Goal: Navigation & Orientation: Find specific page/section

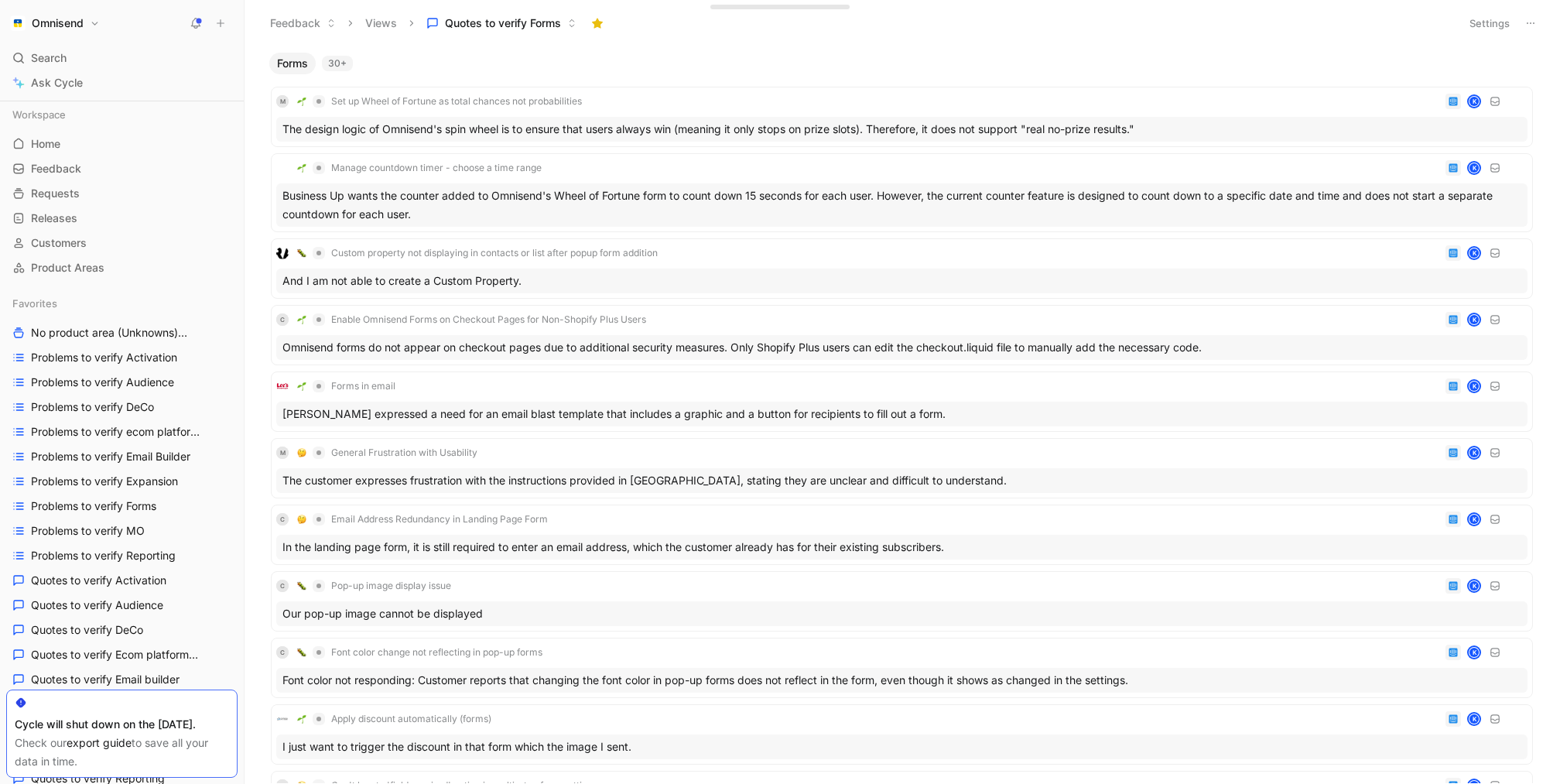
scroll to position [923, 0]
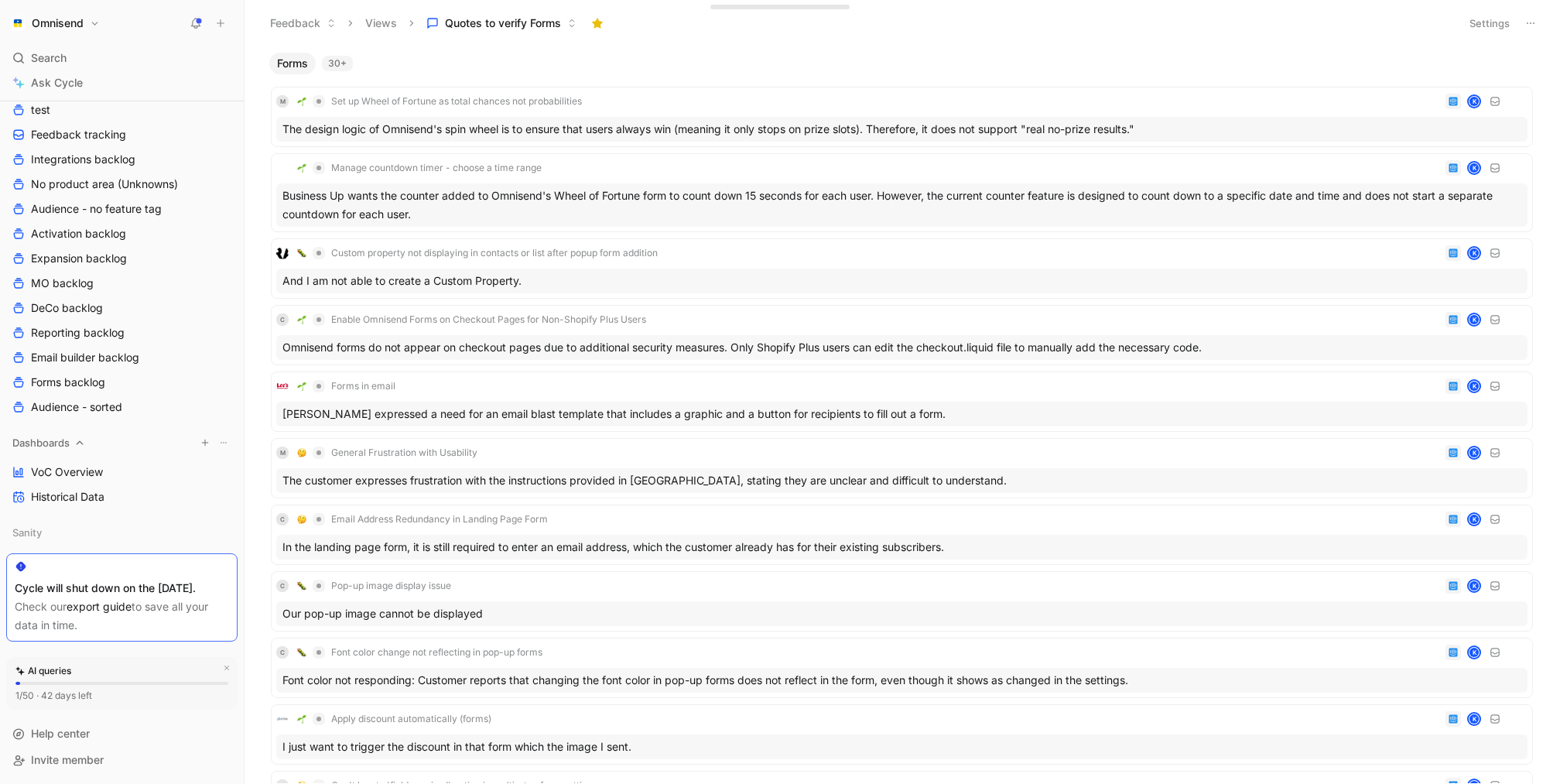
click at [120, 435] on div "Dashboards" at bounding box center [122, 443] width 231 height 24
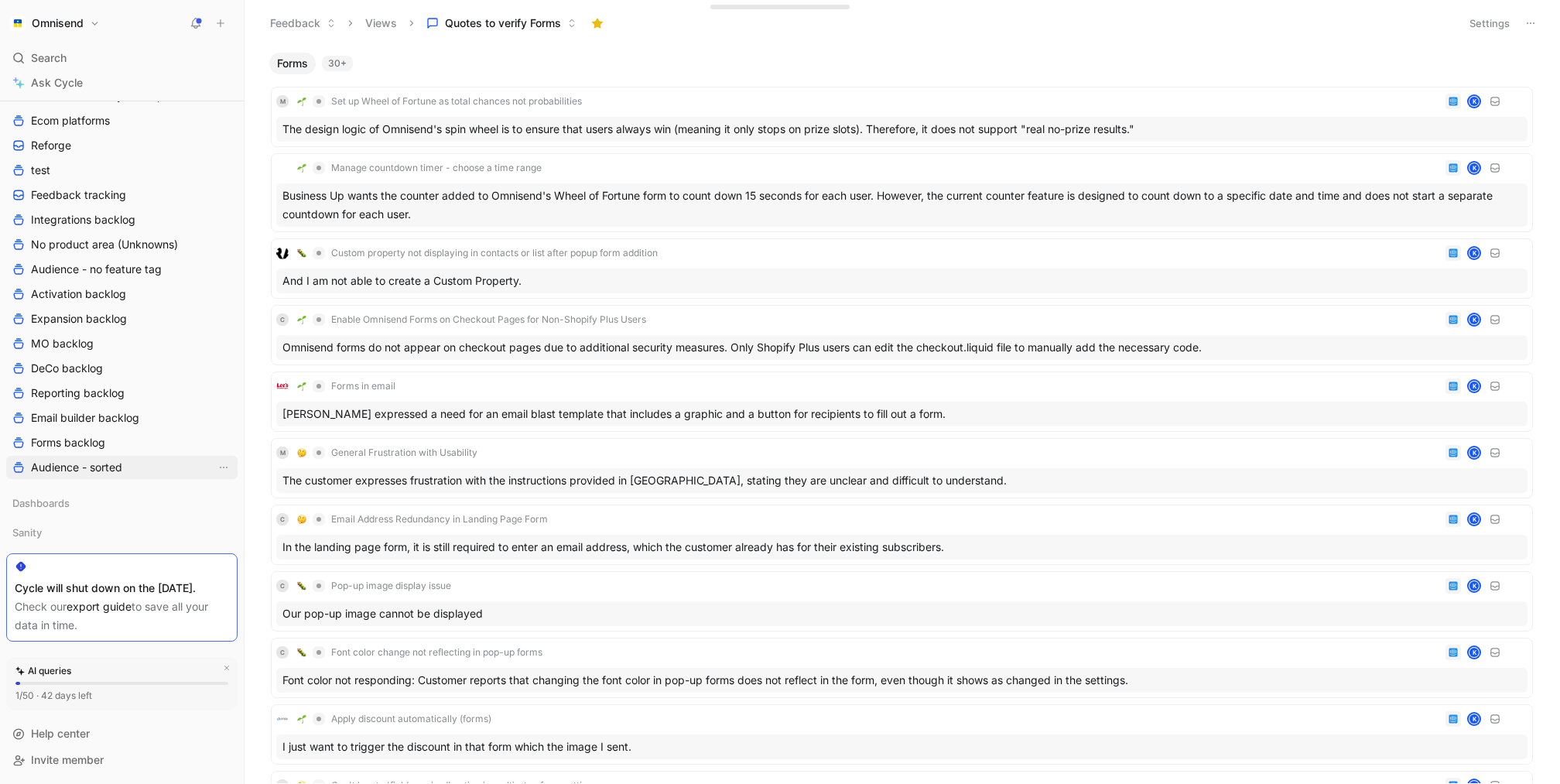
click at [120, 460] on span "Audience - sorted" at bounding box center [76, 467] width 91 height 16
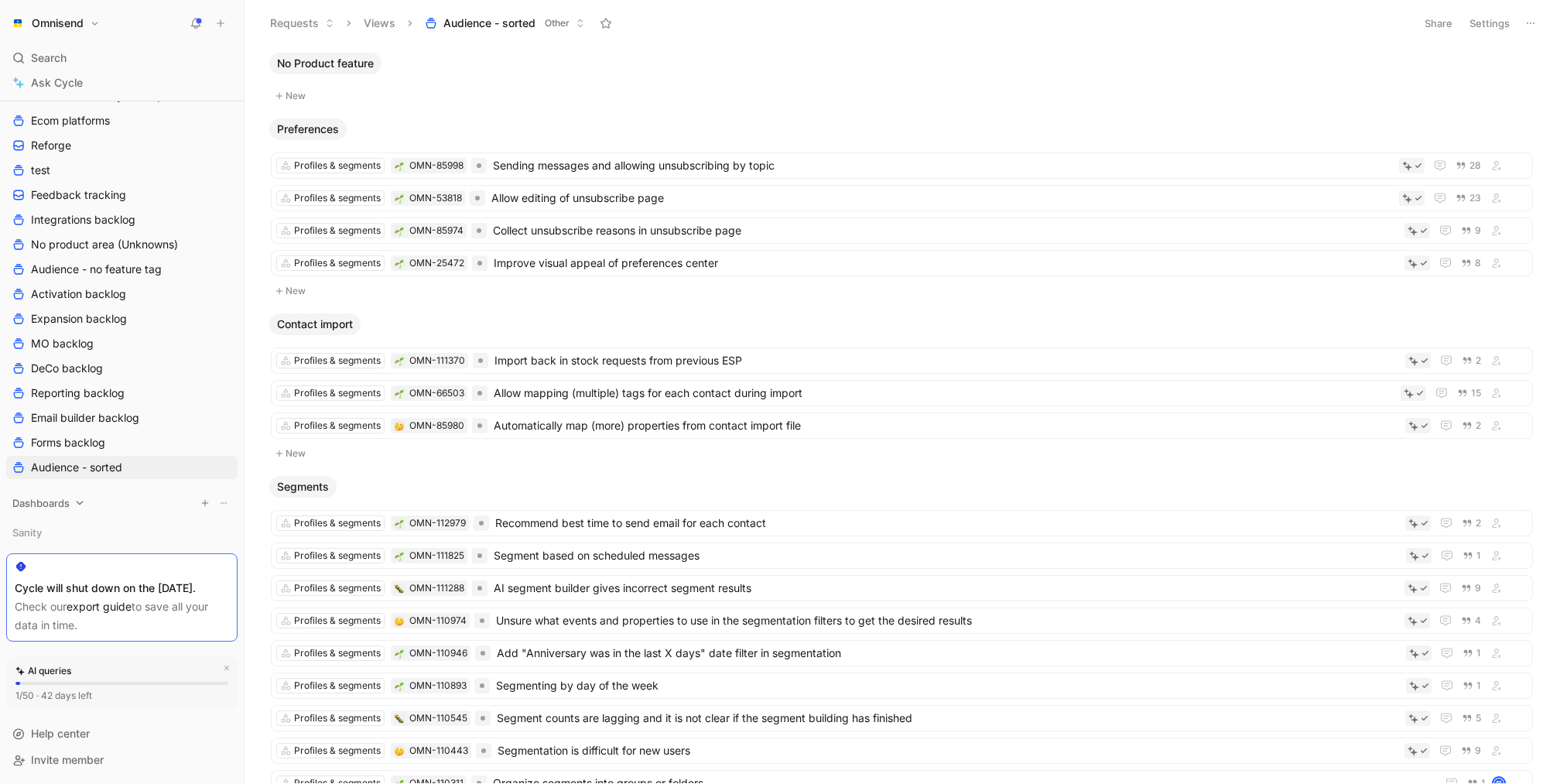
click at [71, 491] on div "Dashboards" at bounding box center [122, 503] width 231 height 24
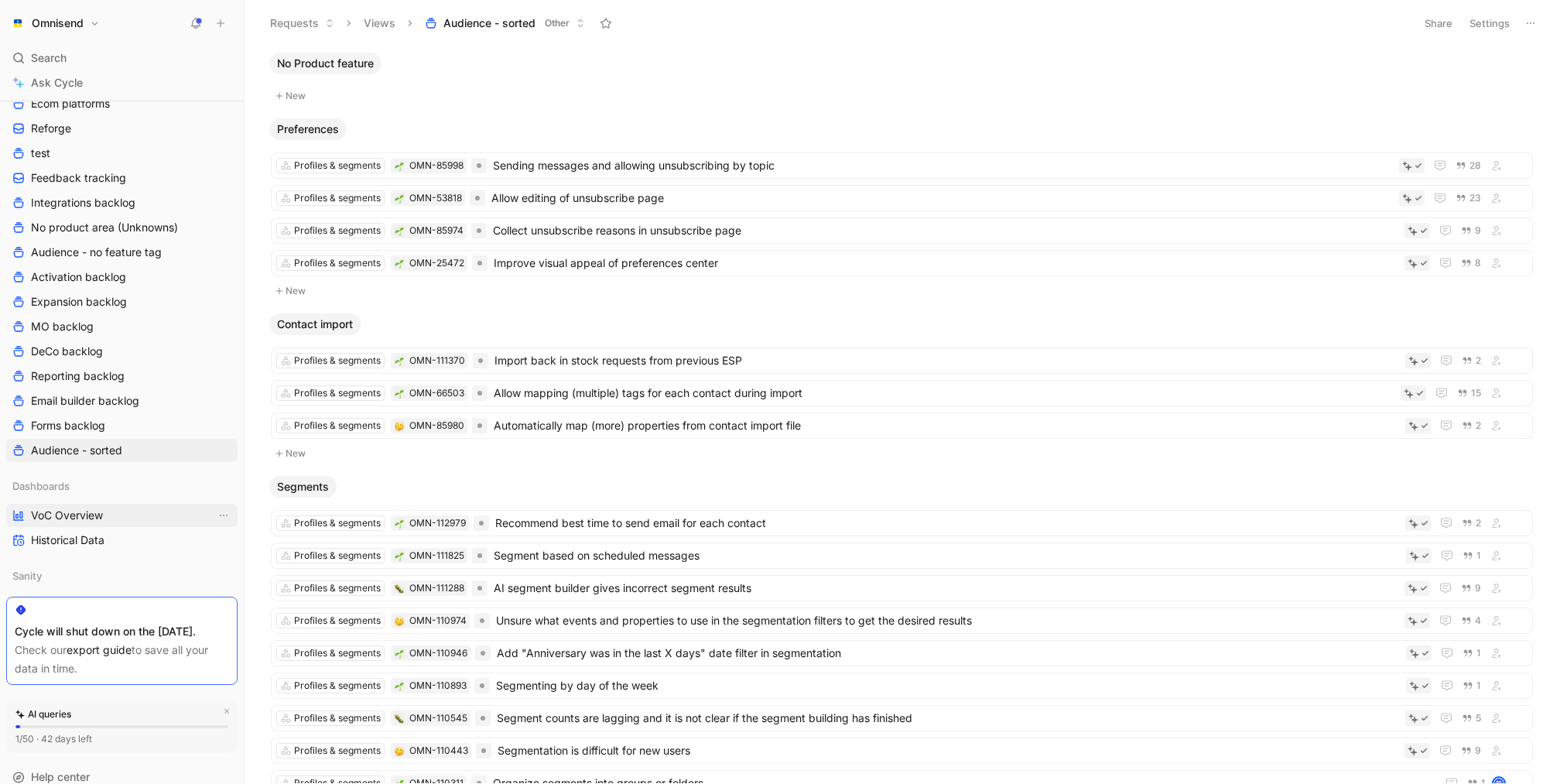
click at [86, 515] on span "VoC Overview" at bounding box center [67, 515] width 72 height 16
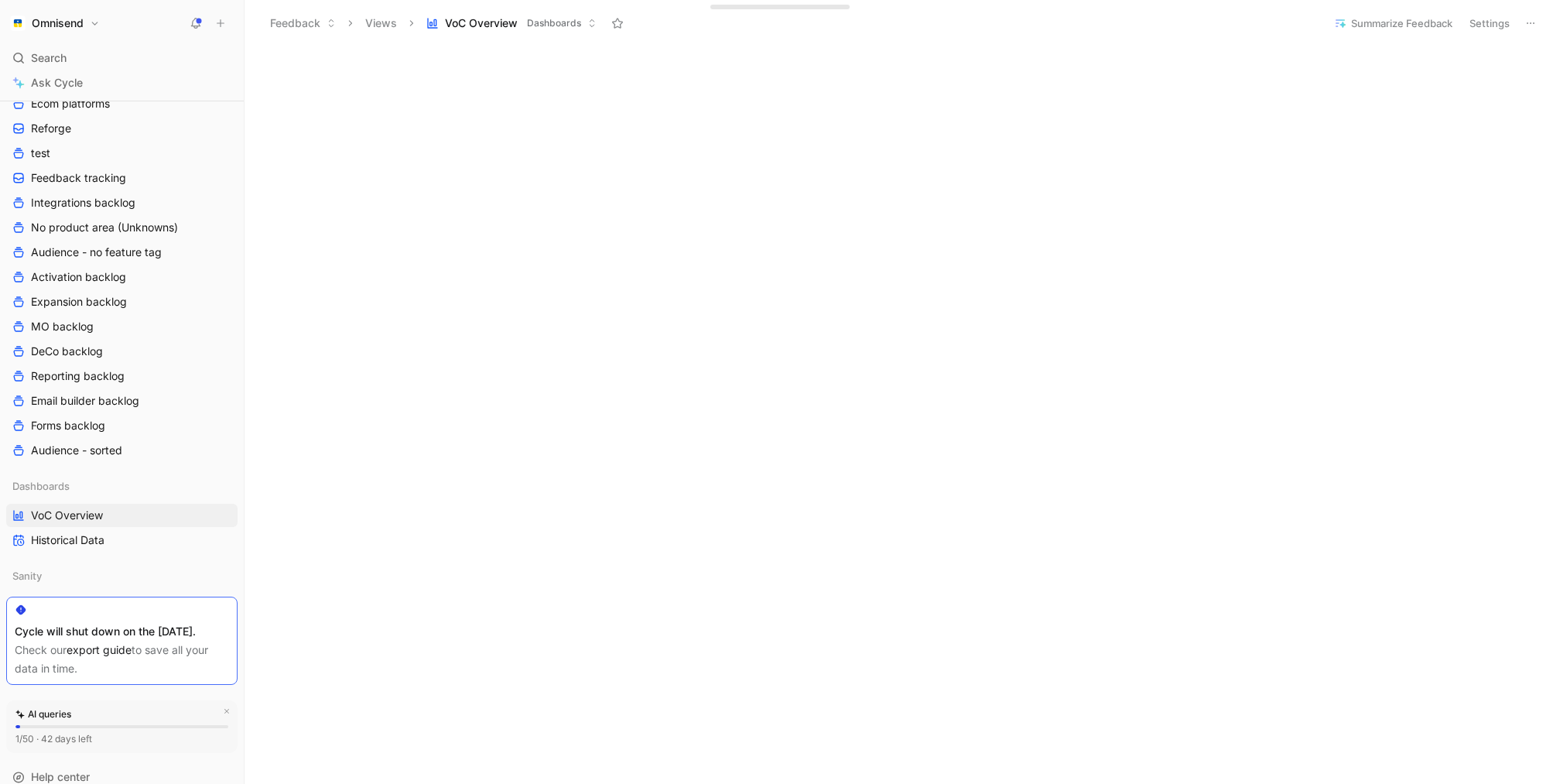
scroll to position [1097, 0]
